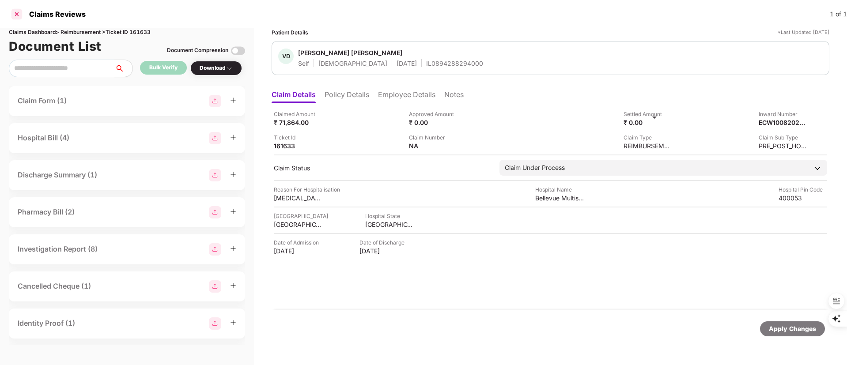
click at [16, 15] on div at bounding box center [17, 14] width 14 height 14
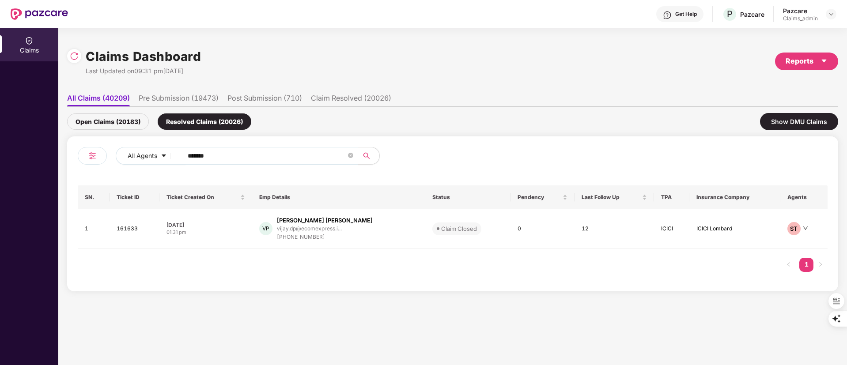
drag, startPoint x: 285, startPoint y: 159, endPoint x: 47, endPoint y: 158, distance: 237.7
click at [47, 158] on div "Claims Claims Dashboard Last Updated on 09:31 pm, 10 Aug 2025 Reports All Claim…" at bounding box center [423, 196] width 847 height 337
paste input "text"
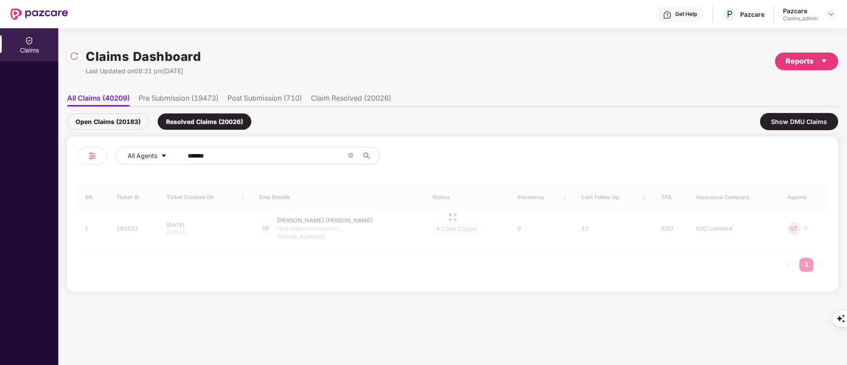
click at [117, 118] on div "Open Claims (20183)" at bounding box center [108, 122] width 82 height 16
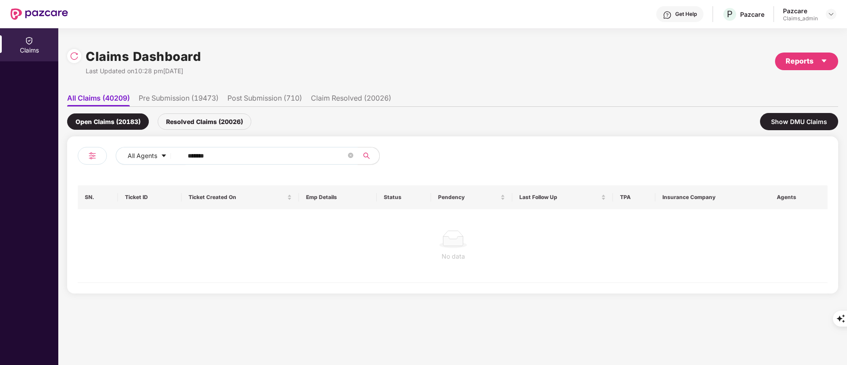
click at [196, 125] on div "Resolved Claims (20026)" at bounding box center [205, 122] width 94 height 16
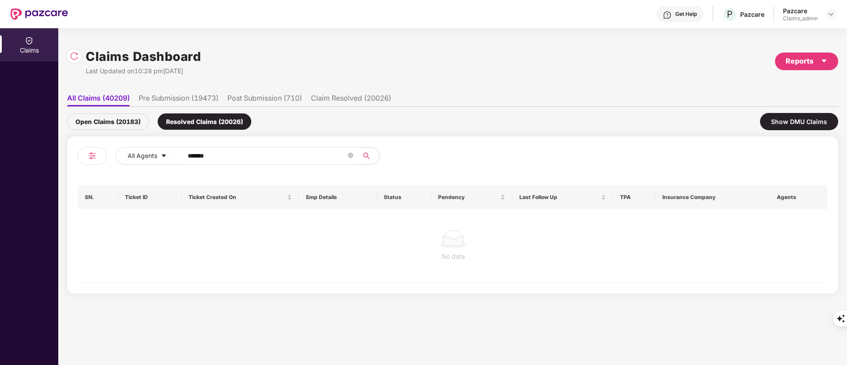
click at [124, 124] on div "Open Claims (20183)" at bounding box center [108, 122] width 82 height 16
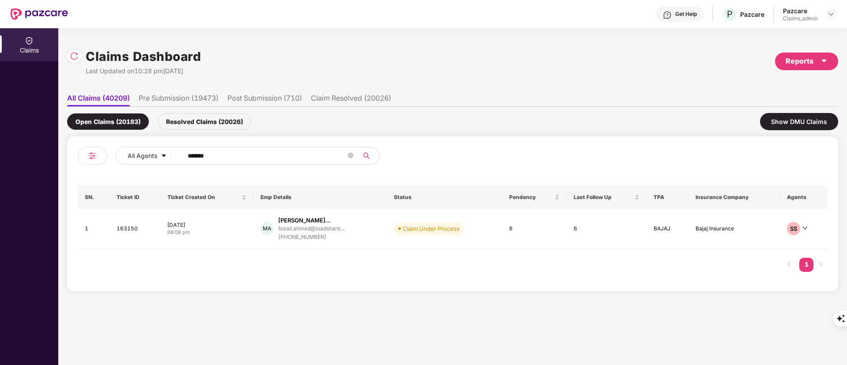
click at [236, 157] on input "******" at bounding box center [267, 155] width 159 height 13
drag, startPoint x: 211, startPoint y: 155, endPoint x: 83, endPoint y: 157, distance: 128.1
click at [75, 156] on div "All Agents ****** SN. Ticket ID Ticket Created On Emp Details Status Pendency L…" at bounding box center [452, 214] width 771 height 155
paste input "text"
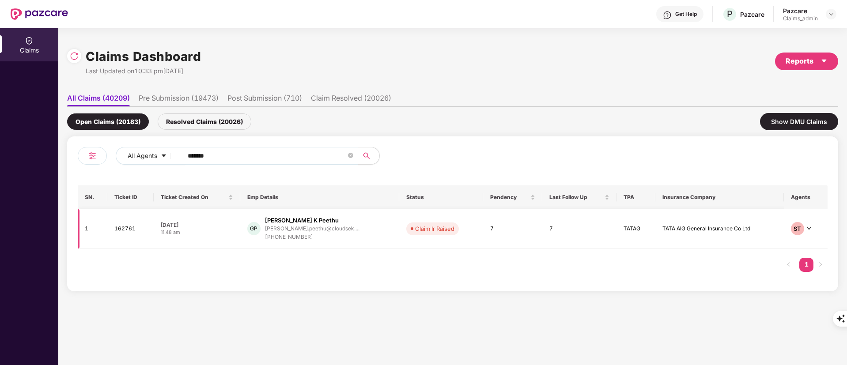
type input "******"
click at [310, 236] on div "+919567795826" at bounding box center [312, 237] width 95 height 8
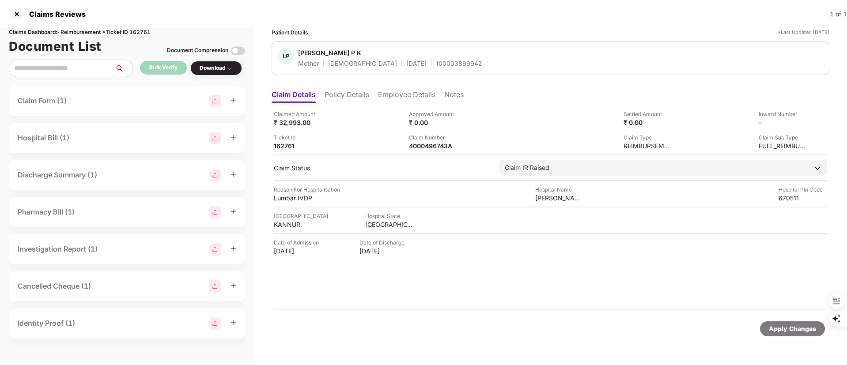
click at [343, 94] on li "Policy Details" at bounding box center [347, 96] width 45 height 13
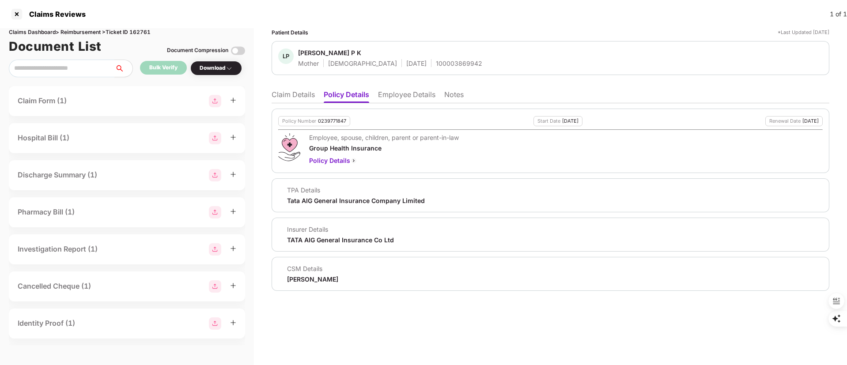
click at [305, 95] on li "Claim Details" at bounding box center [293, 96] width 43 height 13
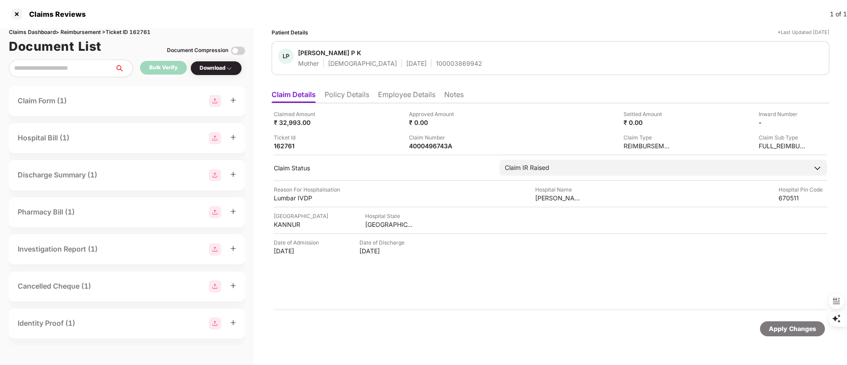
click at [388, 93] on li "Employee Details" at bounding box center [406, 96] width 57 height 13
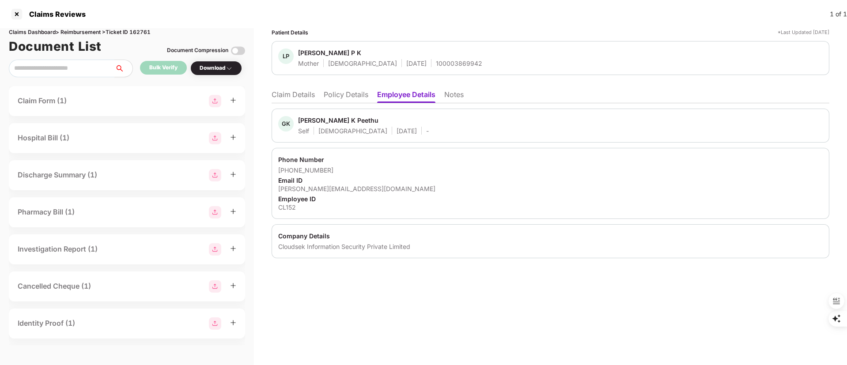
click at [299, 91] on li "Claim Details" at bounding box center [293, 96] width 43 height 13
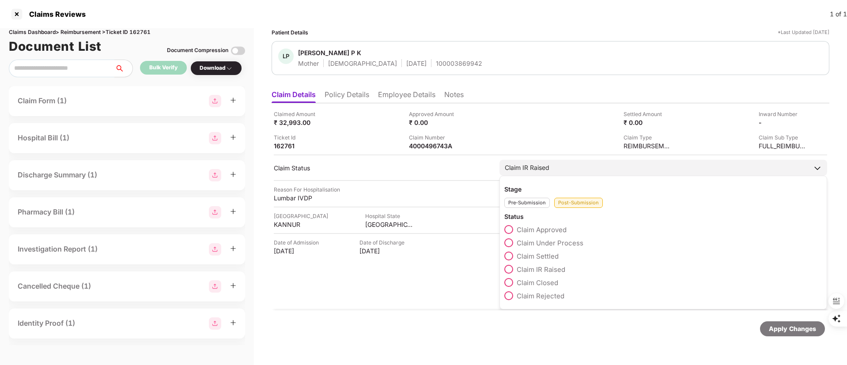
click at [531, 245] on span "Claim Under Process" at bounding box center [550, 243] width 67 height 8
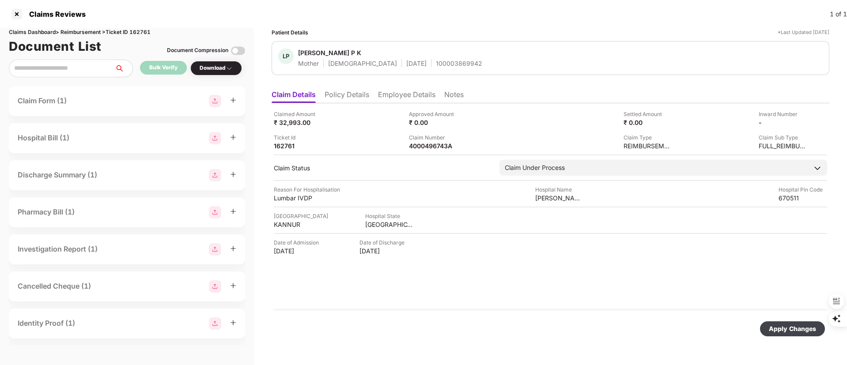
click at [783, 330] on div "Apply Changes" at bounding box center [792, 329] width 47 height 10
click at [17, 14] on div at bounding box center [17, 14] width 14 height 14
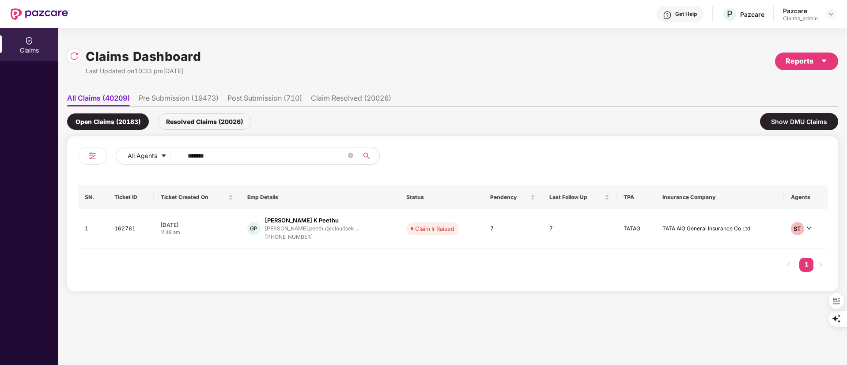
drag, startPoint x: 208, startPoint y: 152, endPoint x: 110, endPoint y: 152, distance: 98.1
click at [110, 152] on div "All Agents ******" at bounding box center [265, 159] width 375 height 25
paste input "text"
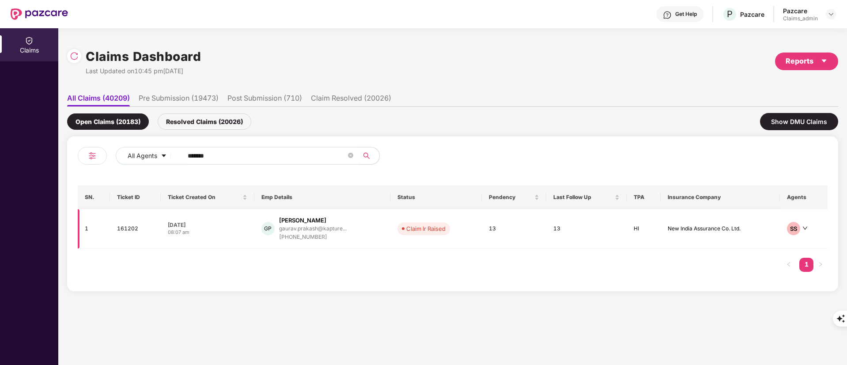
type input "******"
click at [329, 232] on div "gaurav.prakash@kapture..." at bounding box center [313, 229] width 68 height 8
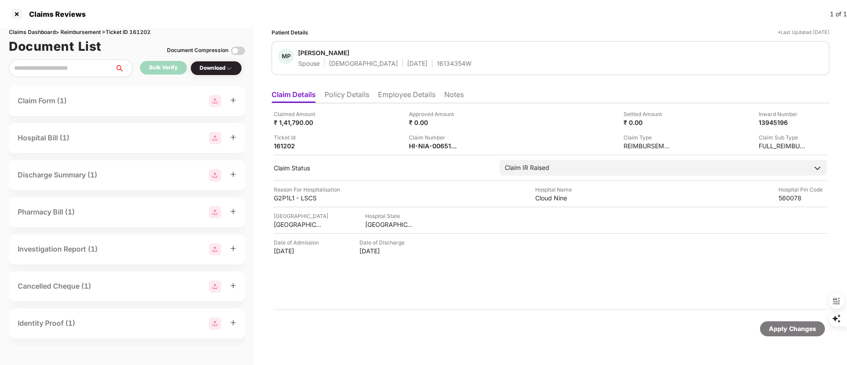
click at [338, 98] on li "Policy Details" at bounding box center [347, 96] width 45 height 13
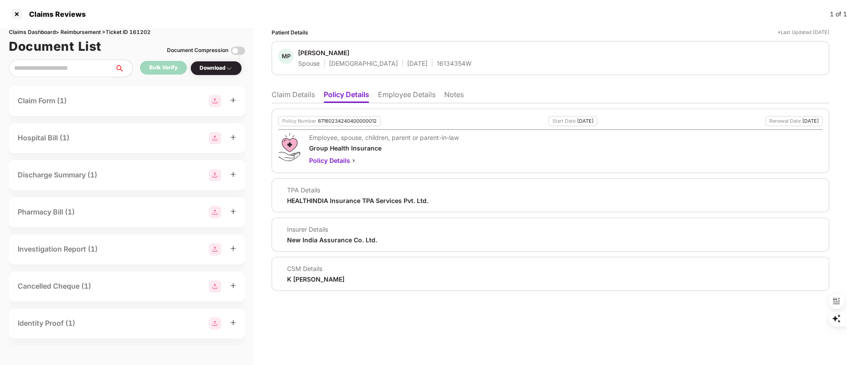
click at [295, 97] on li "Claim Details" at bounding box center [293, 96] width 43 height 13
